Goal: Check status: Check status

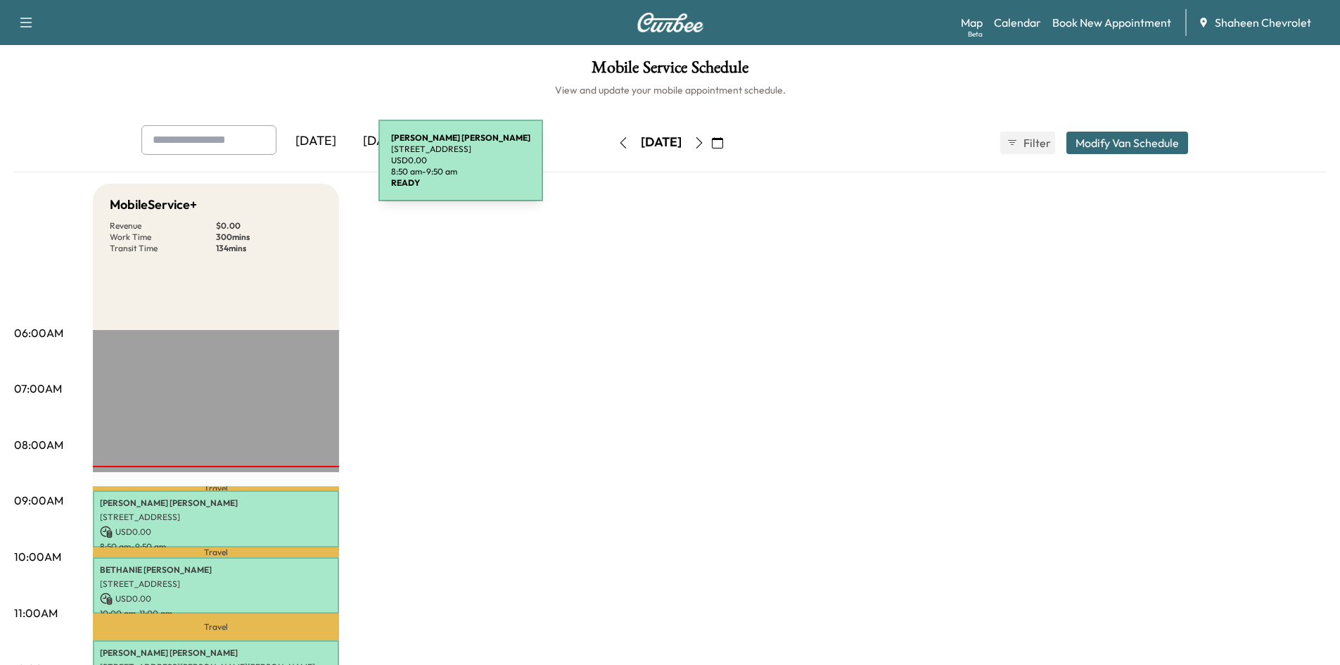
scroll to position [352, 0]
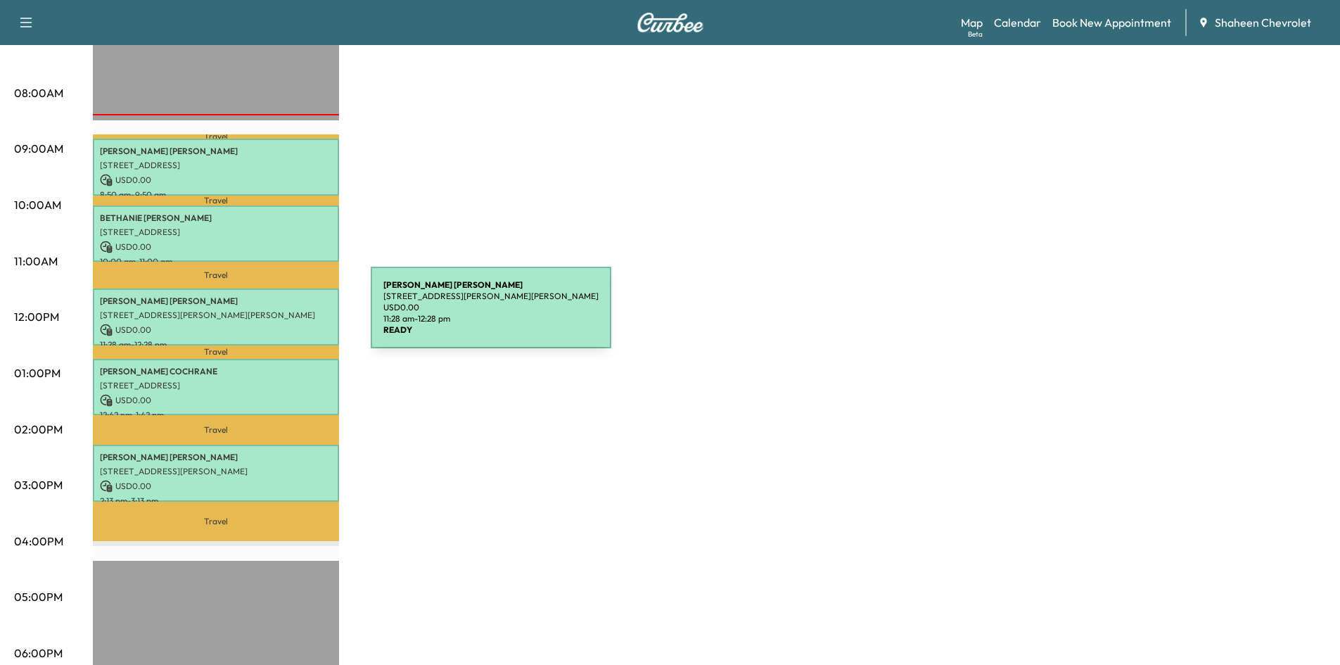
click at [265, 316] on p "[STREET_ADDRESS][PERSON_NAME][PERSON_NAME]" at bounding box center [216, 315] width 232 height 11
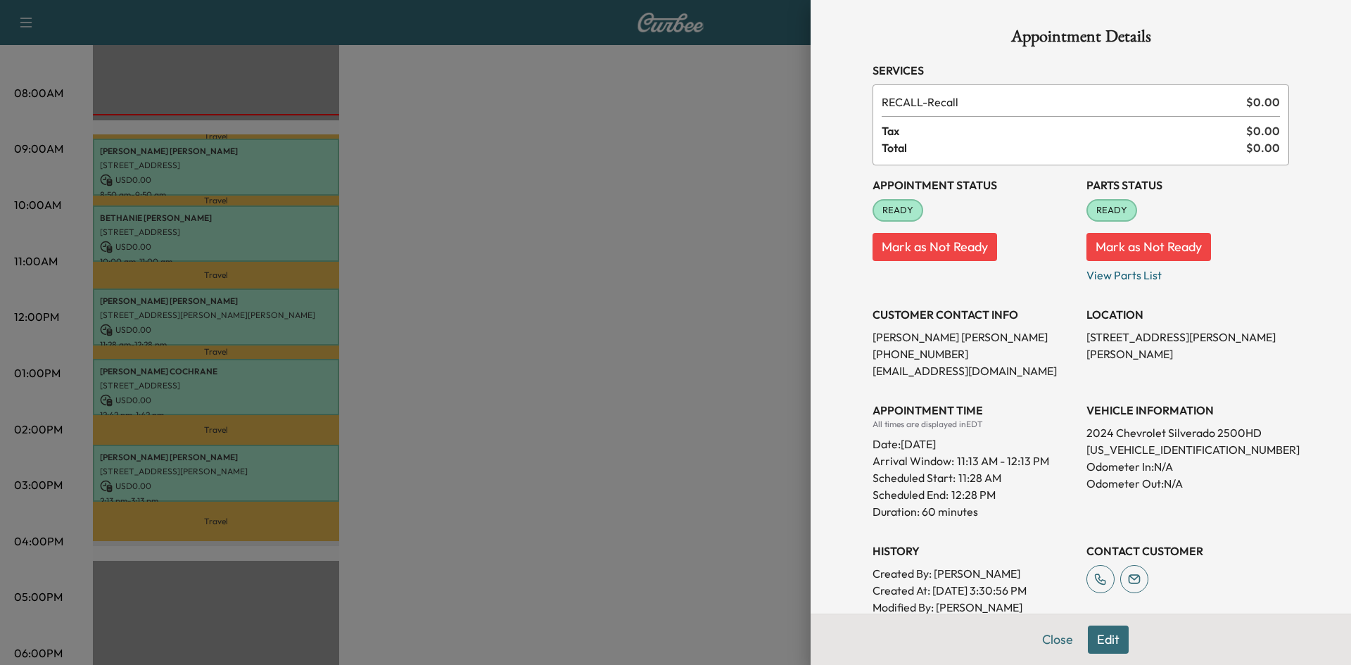
click at [538, 321] on div at bounding box center [675, 332] width 1351 height 665
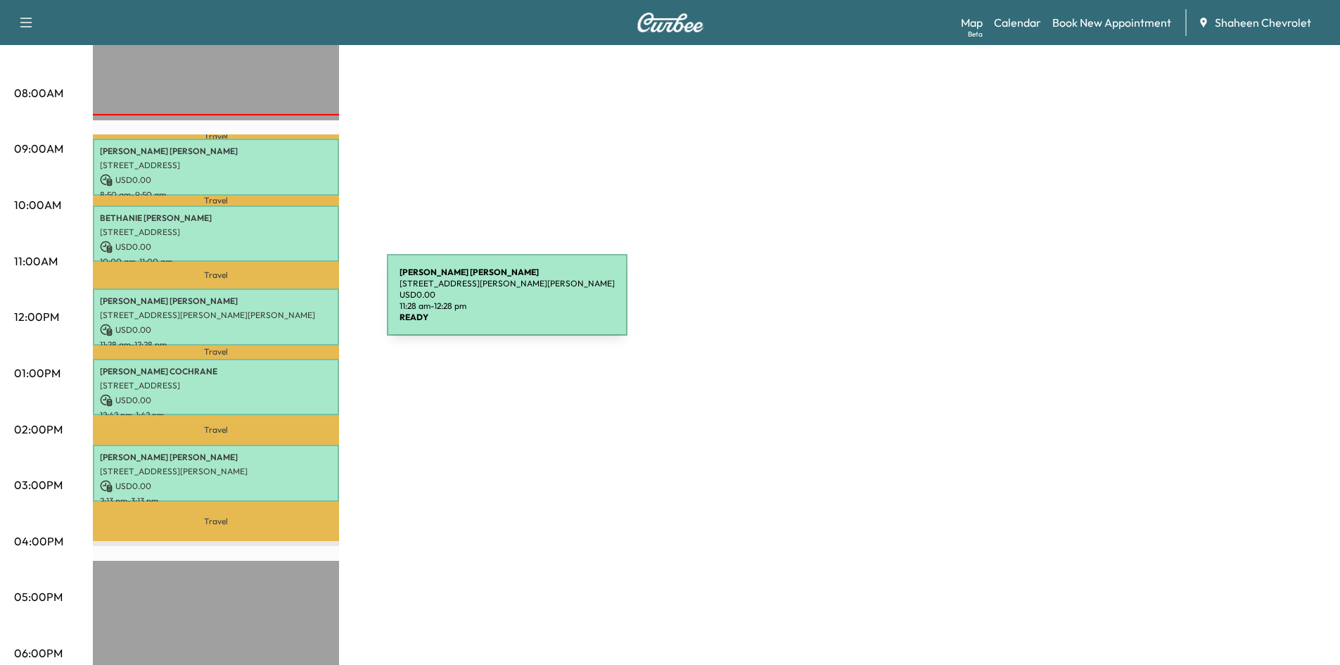
click at [281, 303] on div "[PERSON_NAME] [STREET_ADDRESS][PERSON_NAME][PERSON_NAME] USD 0.00 11:28 am - 12…" at bounding box center [216, 316] width 246 height 57
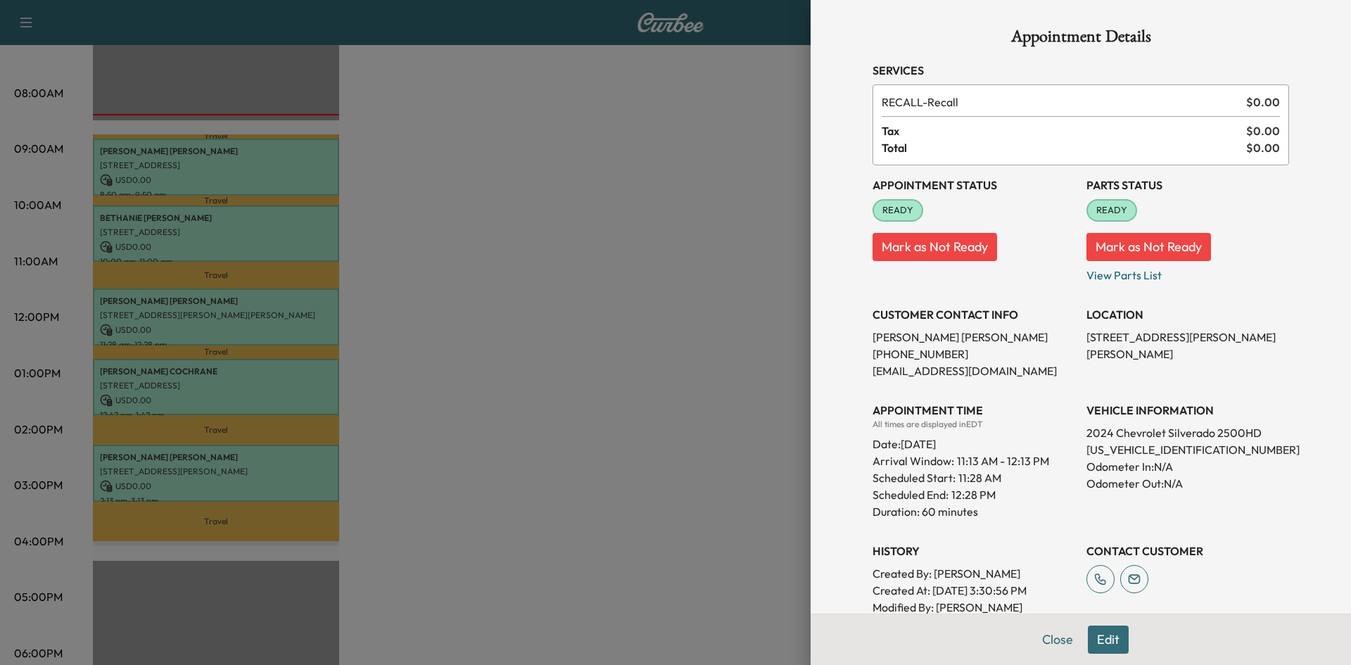
click at [303, 393] on div at bounding box center [675, 332] width 1351 height 665
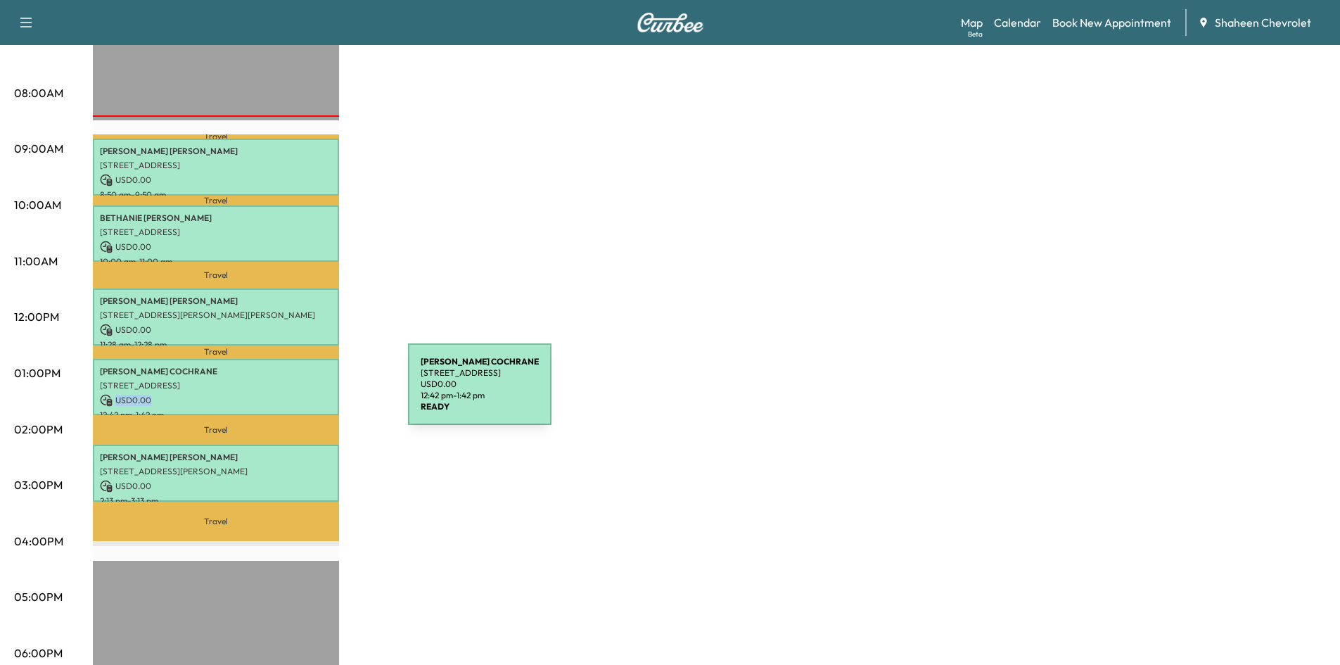
click at [303, 394] on p "USD 0.00" at bounding box center [216, 400] width 232 height 13
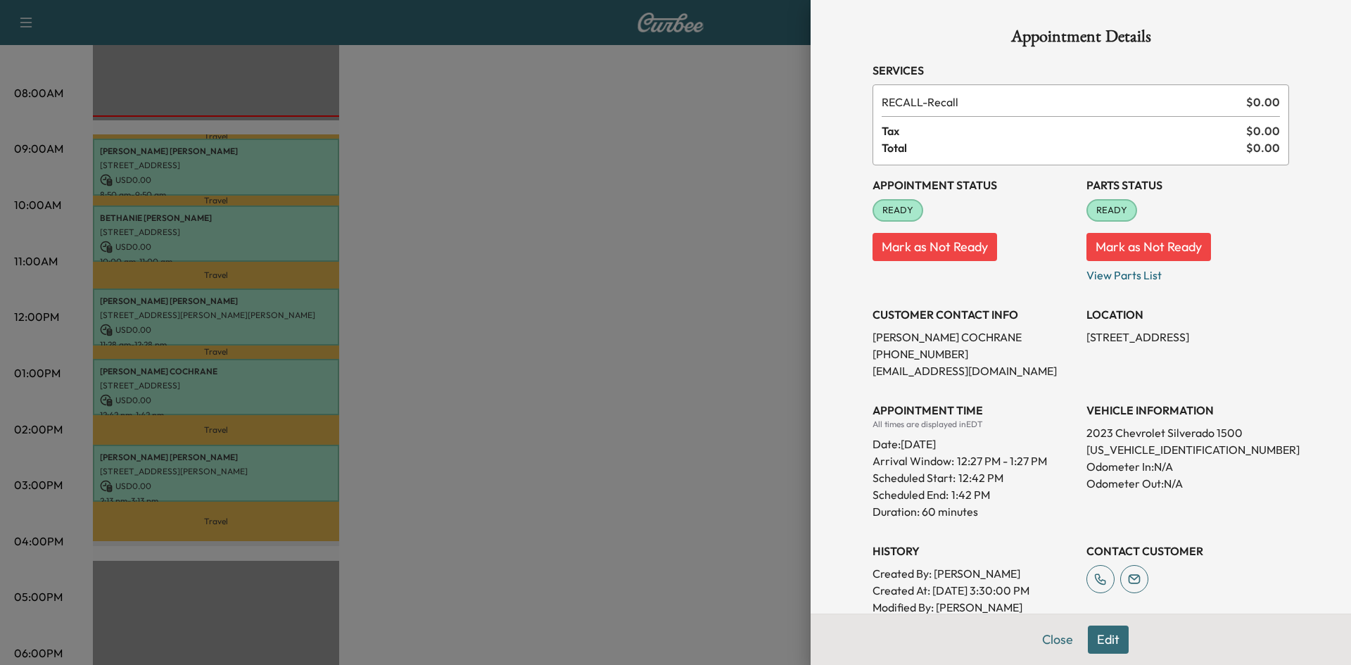
click at [486, 282] on div at bounding box center [675, 332] width 1351 height 665
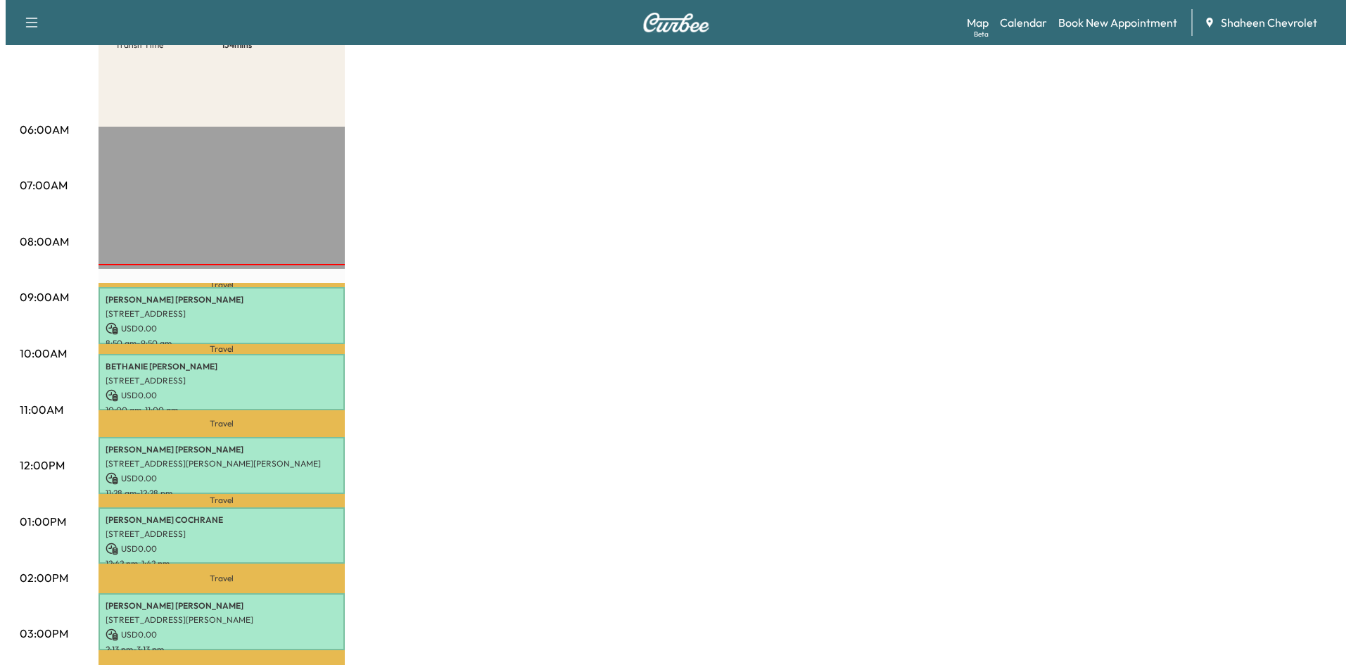
scroll to position [211, 0]
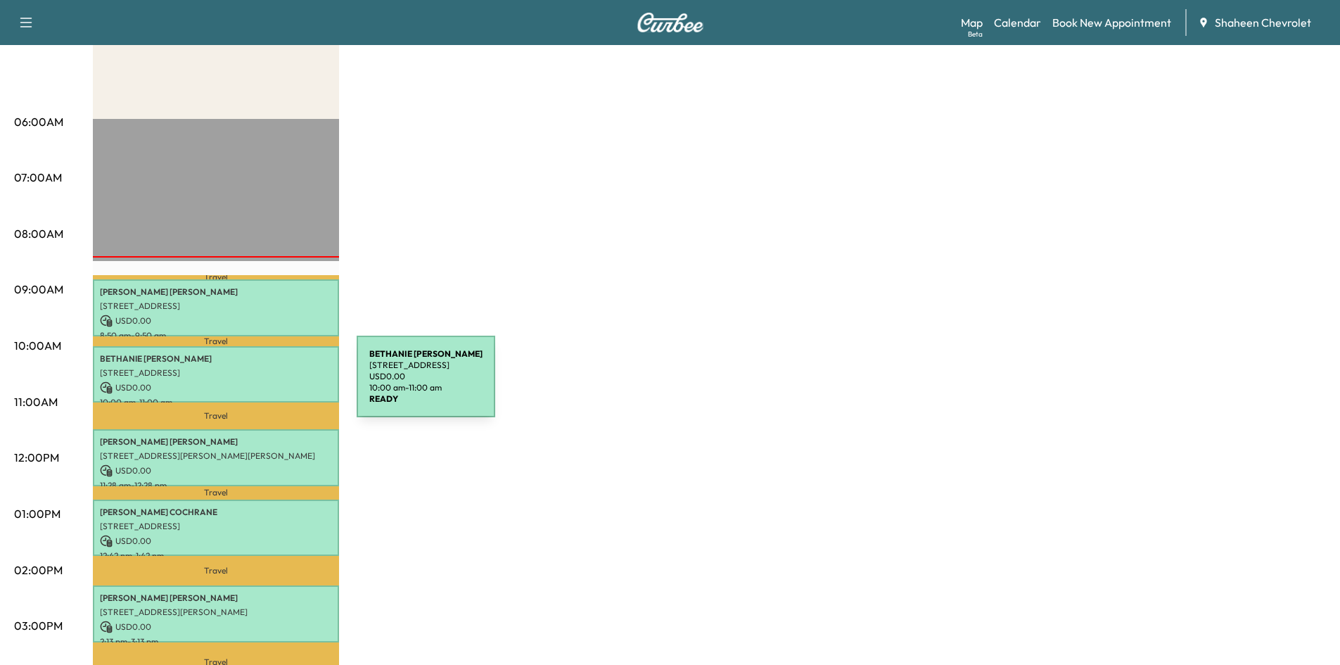
click at [251, 385] on p "USD 0.00" at bounding box center [216, 387] width 232 height 13
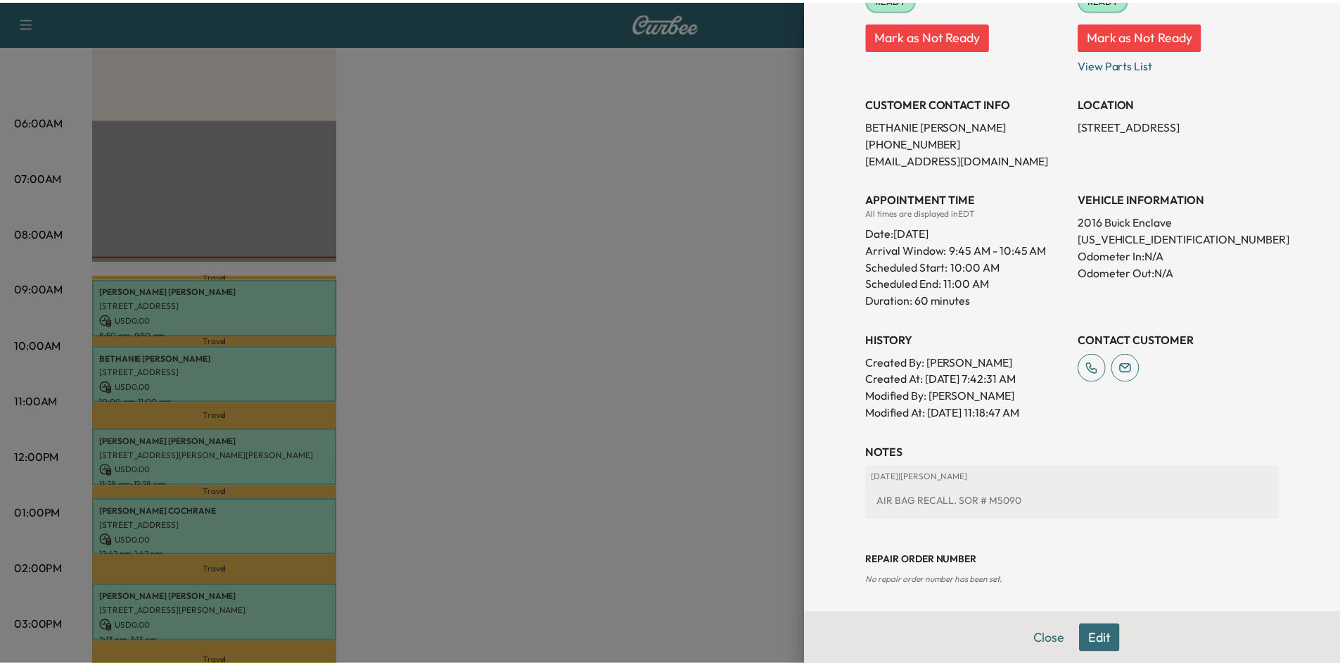
scroll to position [213, 0]
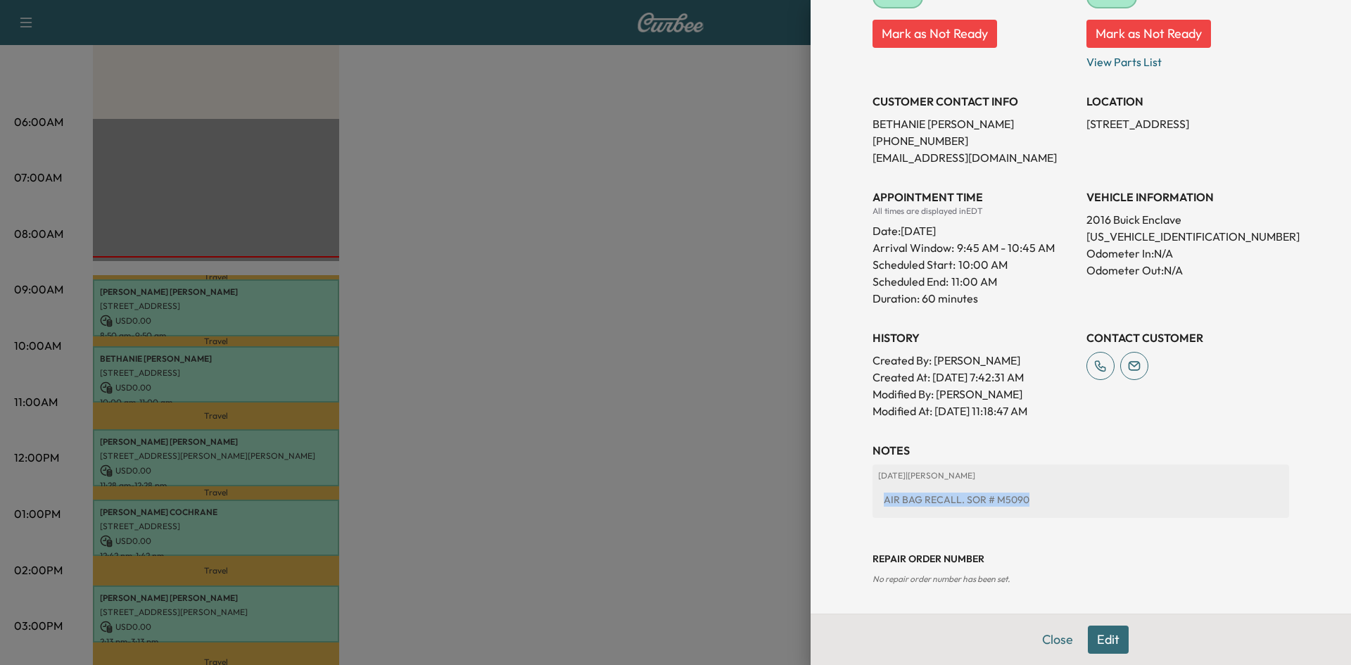
drag, startPoint x: 873, startPoint y: 502, endPoint x: 1029, endPoint y: 486, distance: 157.0
click at [1029, 486] on div "[DATE] | [PERSON_NAME] AIR BAG RECALL. SOR # M5090" at bounding box center [1080, 490] width 416 height 53
click at [1031, 491] on div "AIR BAG RECALL. SOR # M5090" at bounding box center [1080, 499] width 405 height 25
click at [689, 407] on div at bounding box center [675, 332] width 1351 height 665
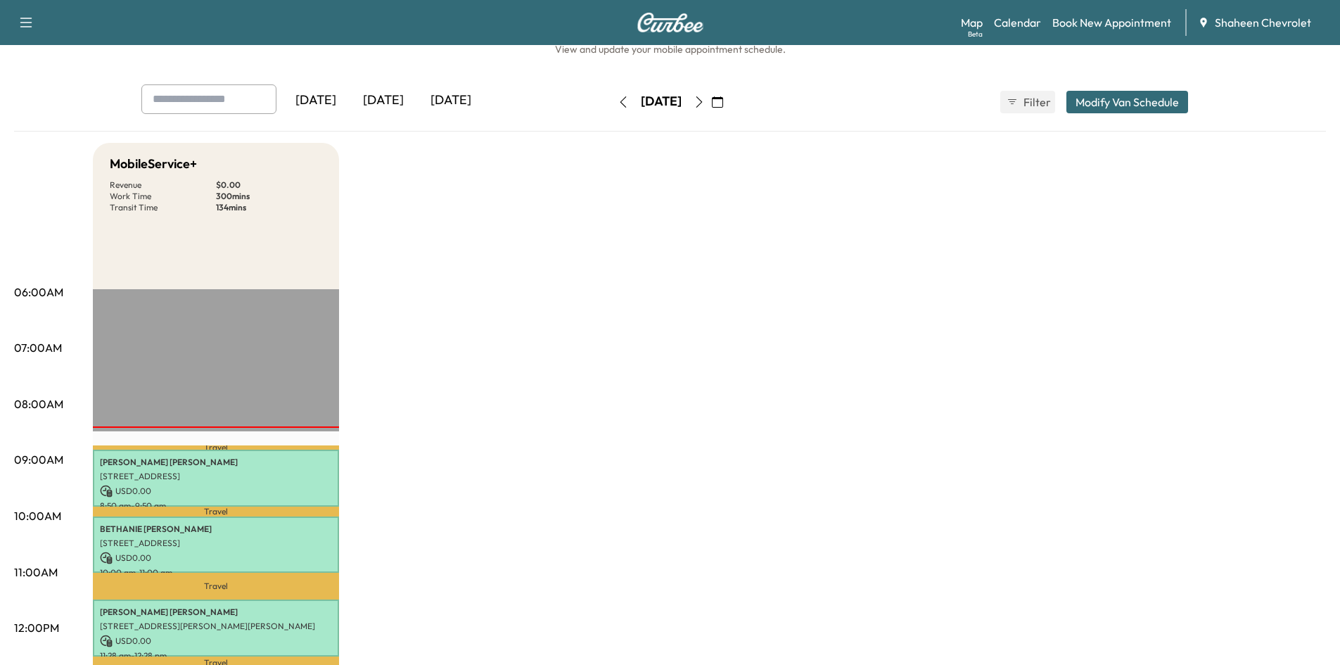
scroll to position [0, 0]
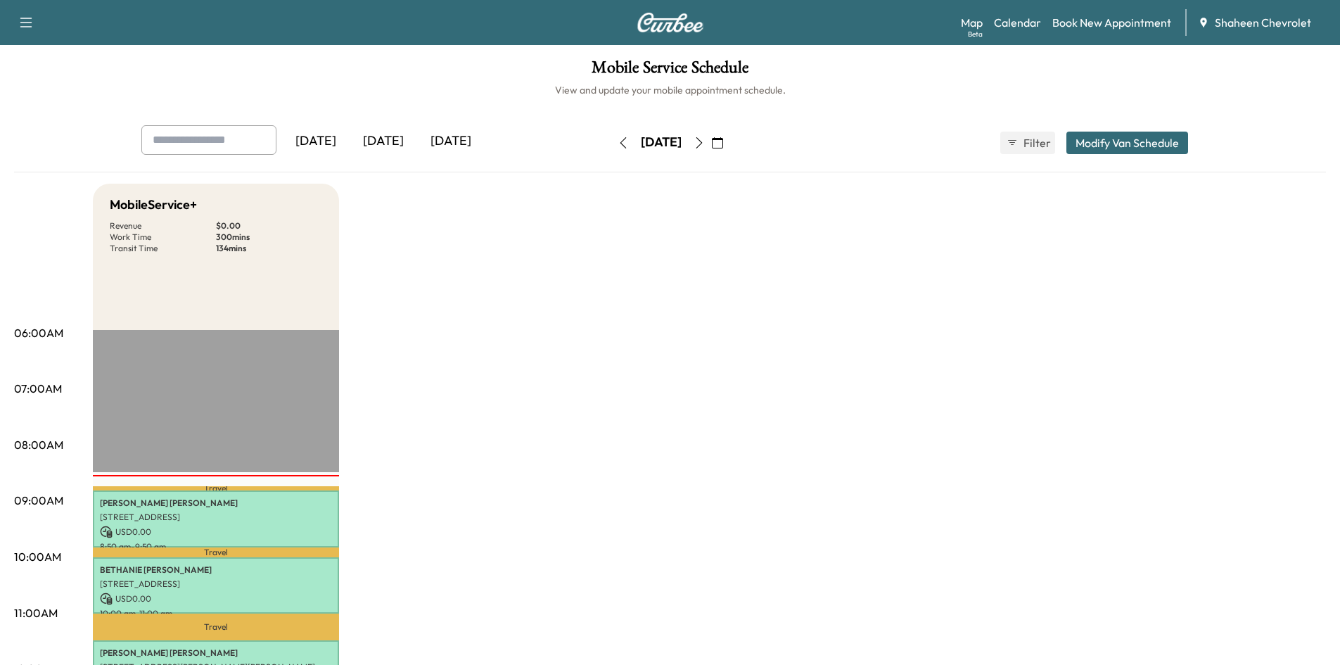
click at [711, 148] on button "button" at bounding box center [699, 143] width 24 height 23
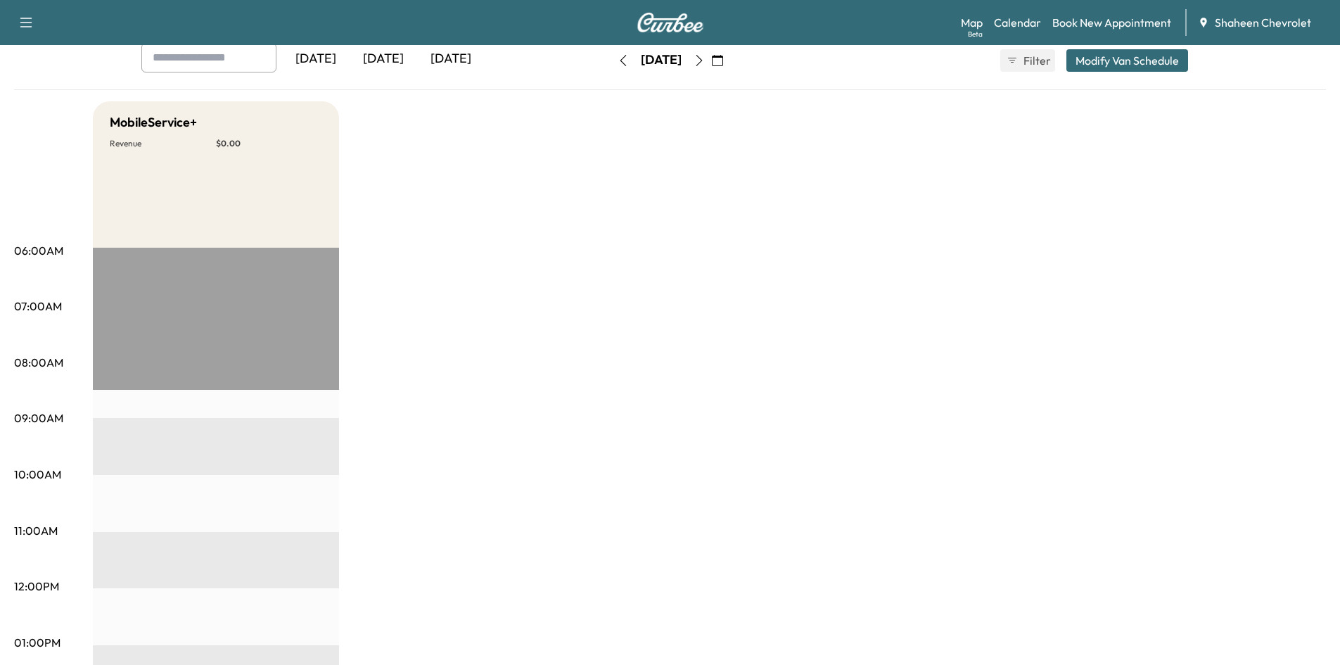
scroll to position [70, 0]
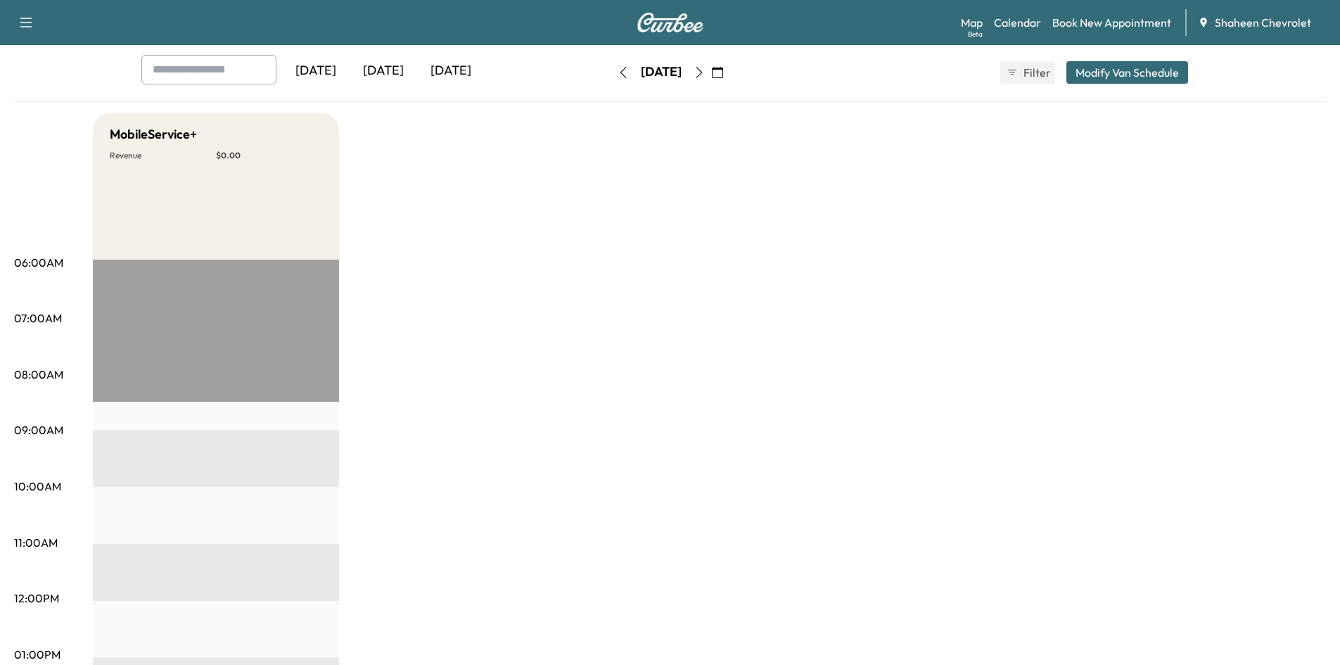
click at [705, 76] on icon "button" at bounding box center [699, 72] width 11 height 11
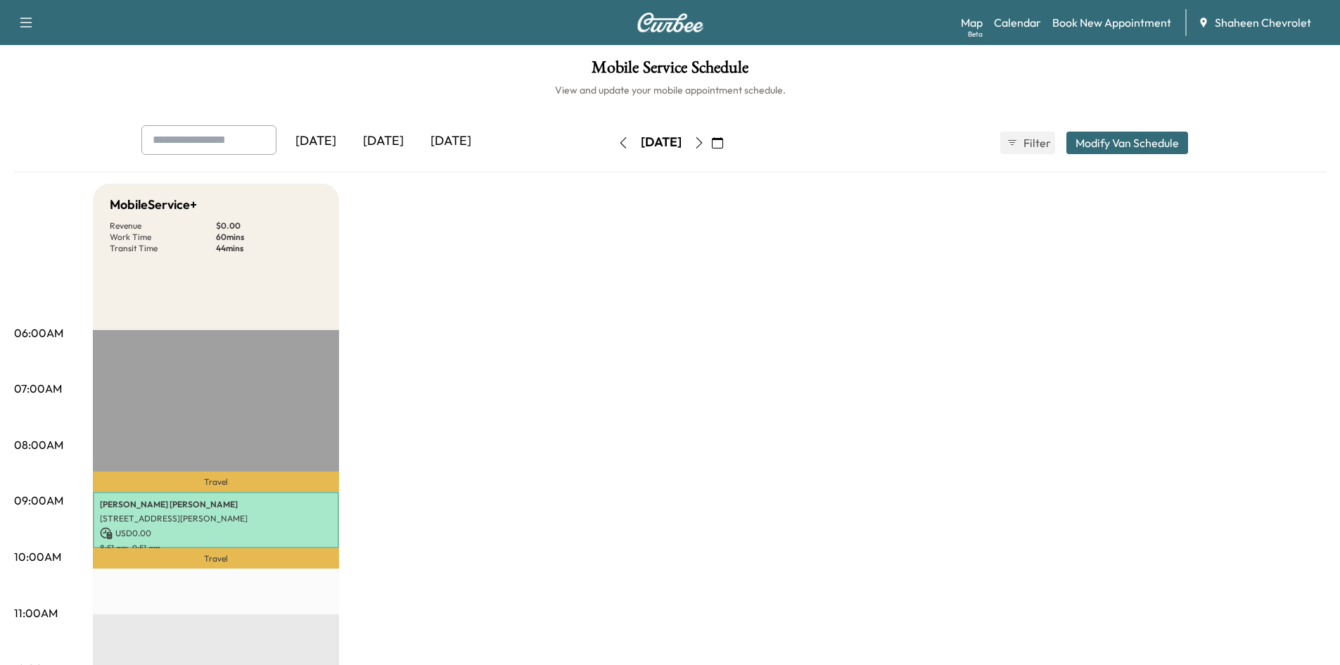
click at [705, 145] on icon "button" at bounding box center [699, 142] width 11 height 11
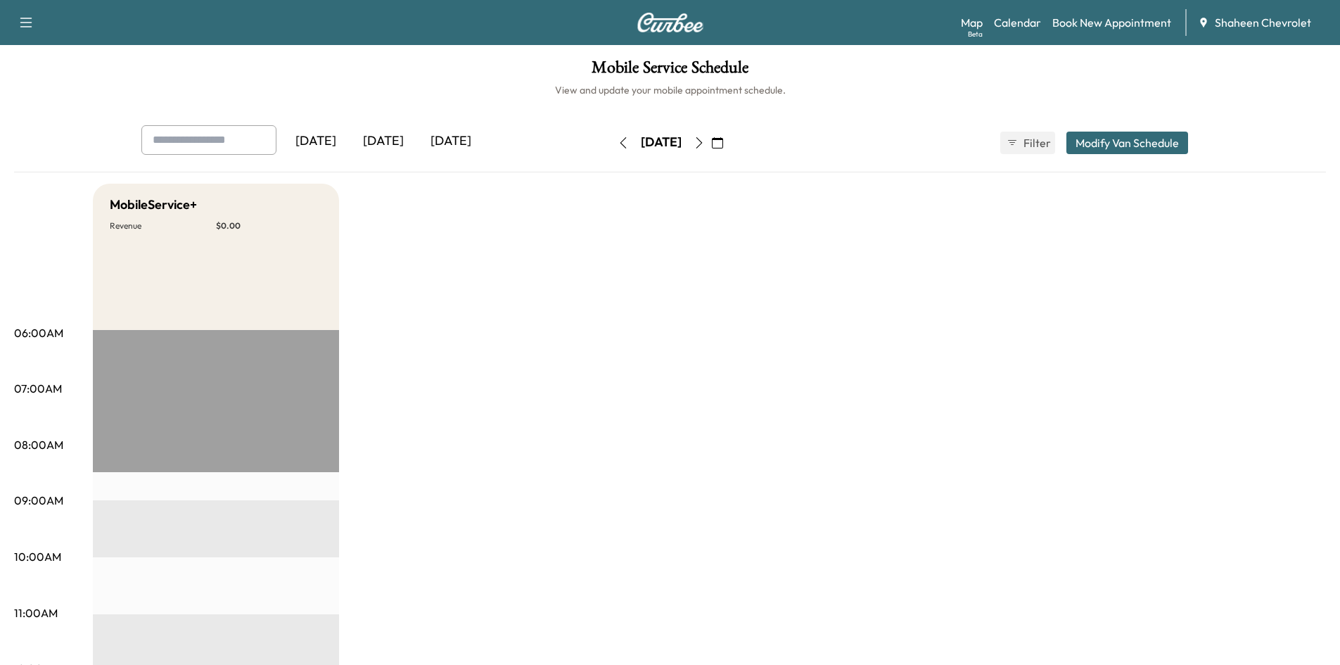
click at [705, 146] on icon "button" at bounding box center [699, 142] width 11 height 11
click at [618, 141] on icon "button" at bounding box center [623, 142] width 11 height 11
click at [611, 141] on button "button" at bounding box center [623, 143] width 24 height 23
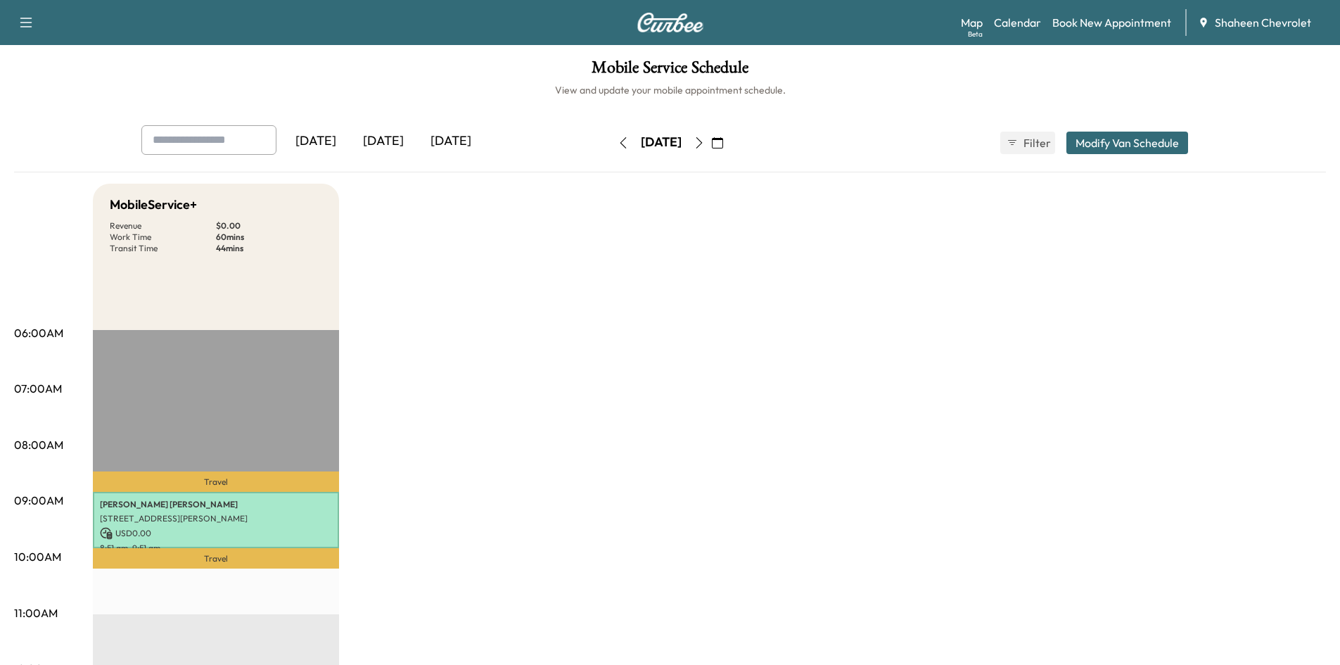
click at [611, 142] on button "button" at bounding box center [623, 143] width 24 height 23
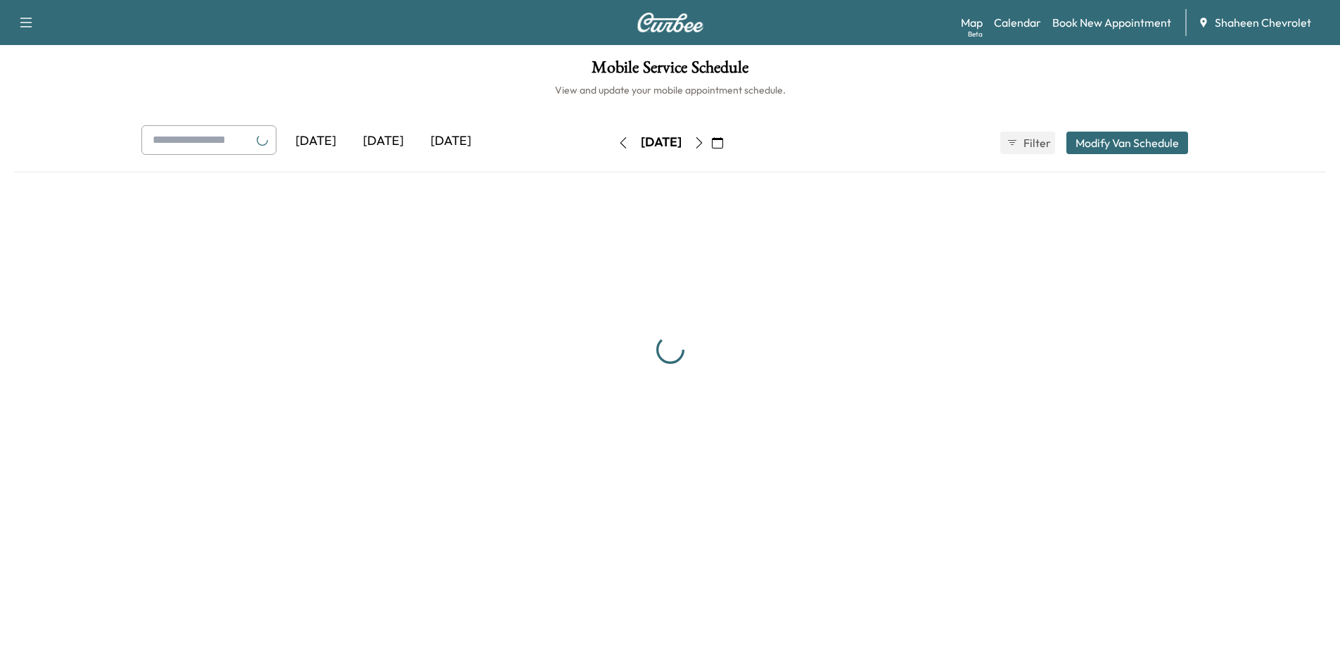
click at [618, 142] on icon "button" at bounding box center [623, 142] width 11 height 11
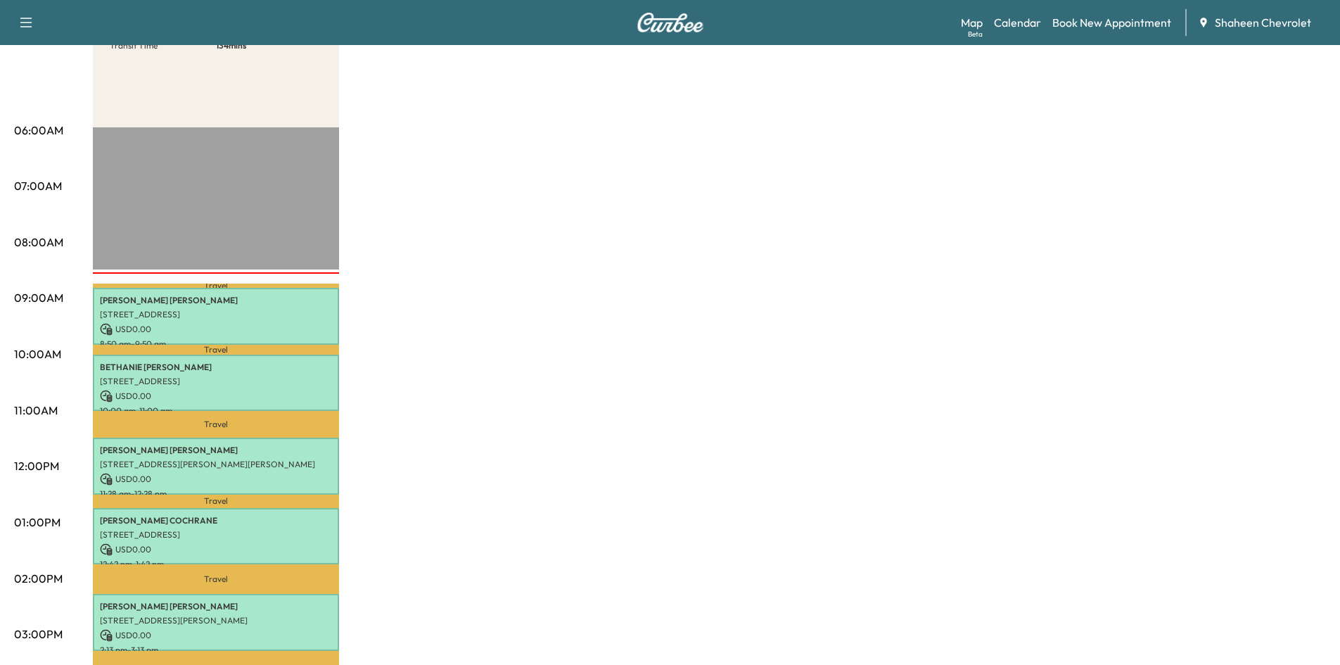
scroll to position [211, 0]
